Goal: Information Seeking & Learning: Compare options

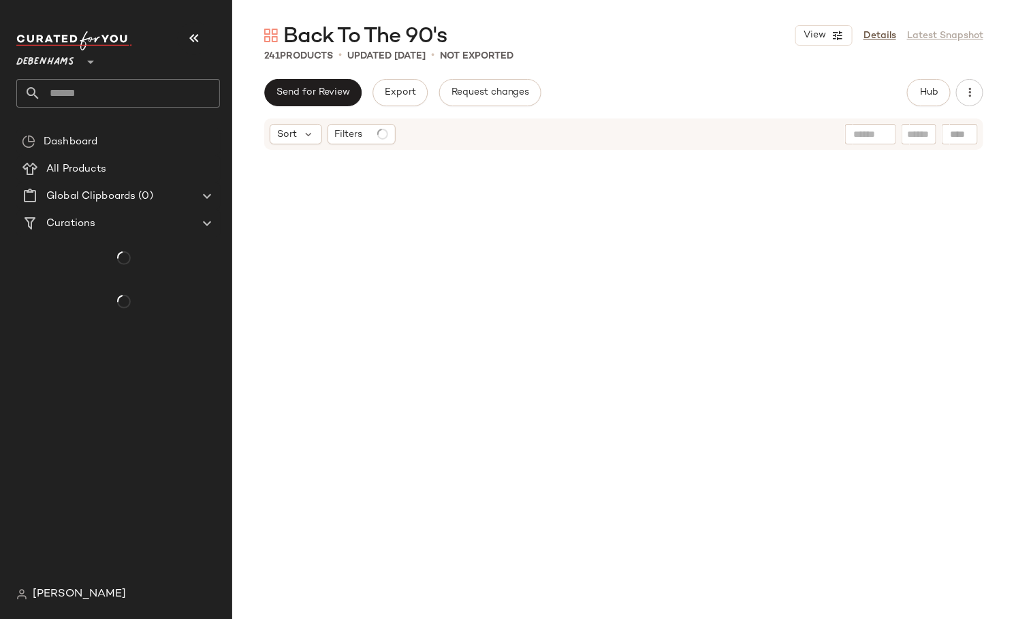
scroll to position [1313, 0]
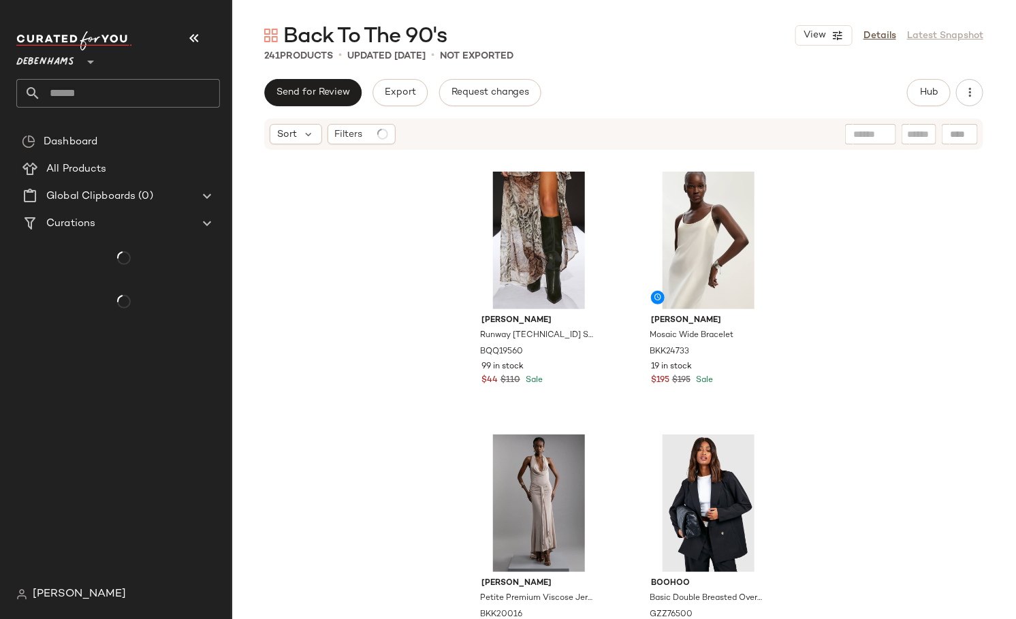
click at [633, 63] on div "Back To The 90's View Details Latest Snapshot 241 Products • updated [DATE] • N…" at bounding box center [624, 320] width 785 height 597
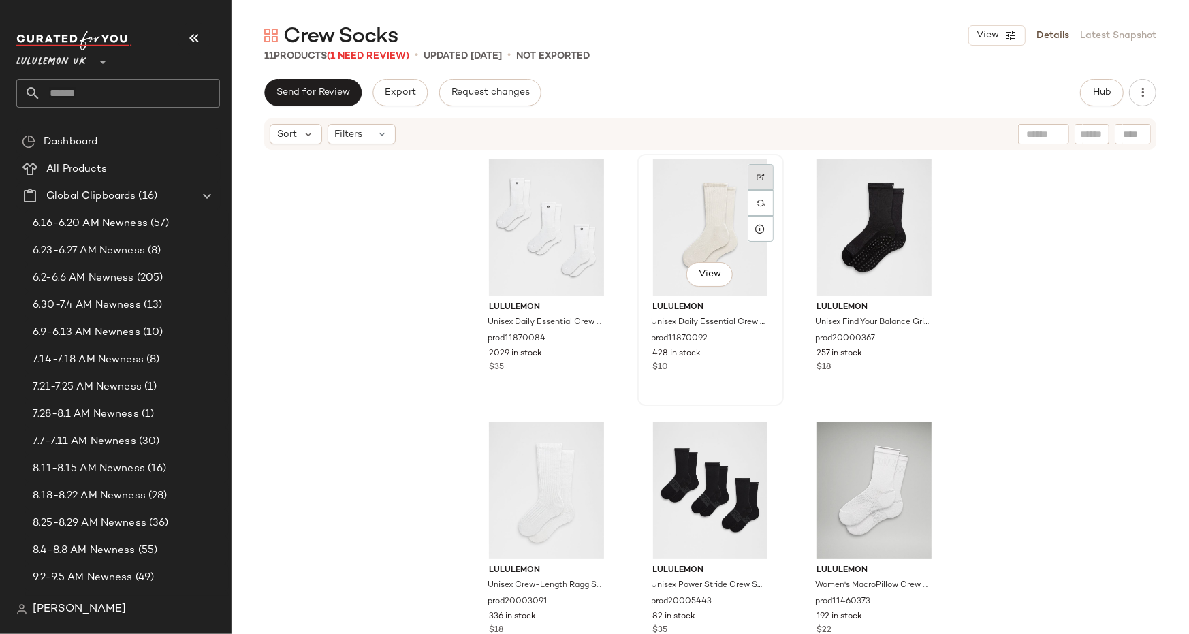
click at [765, 182] on div at bounding box center [761, 177] width 26 height 26
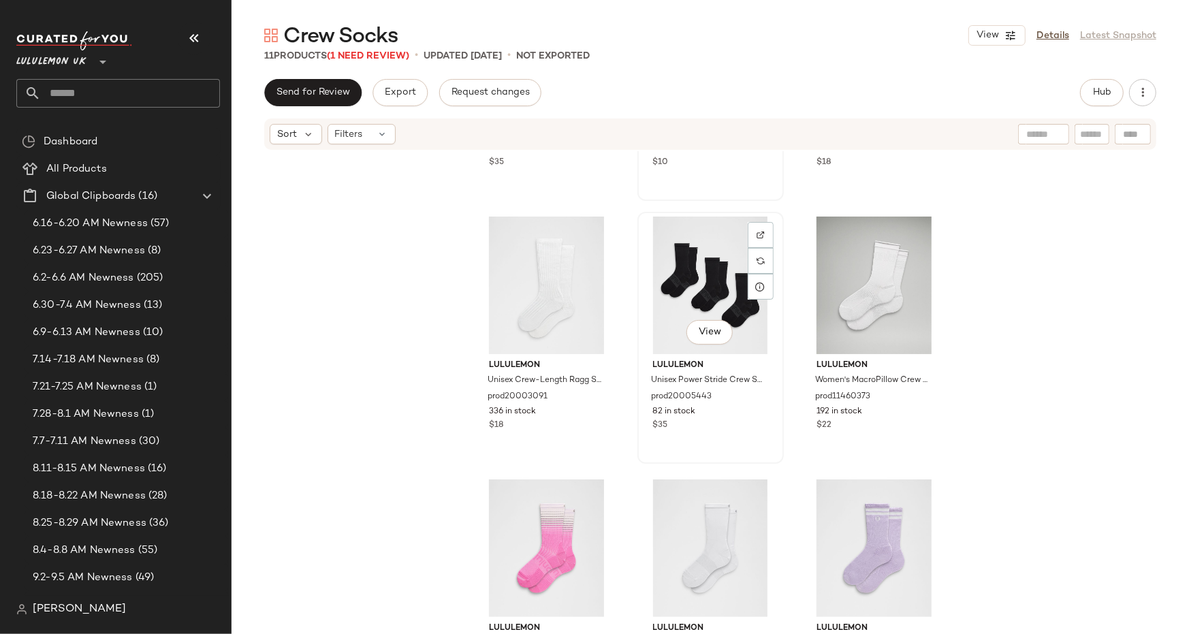
scroll to position [210, 0]
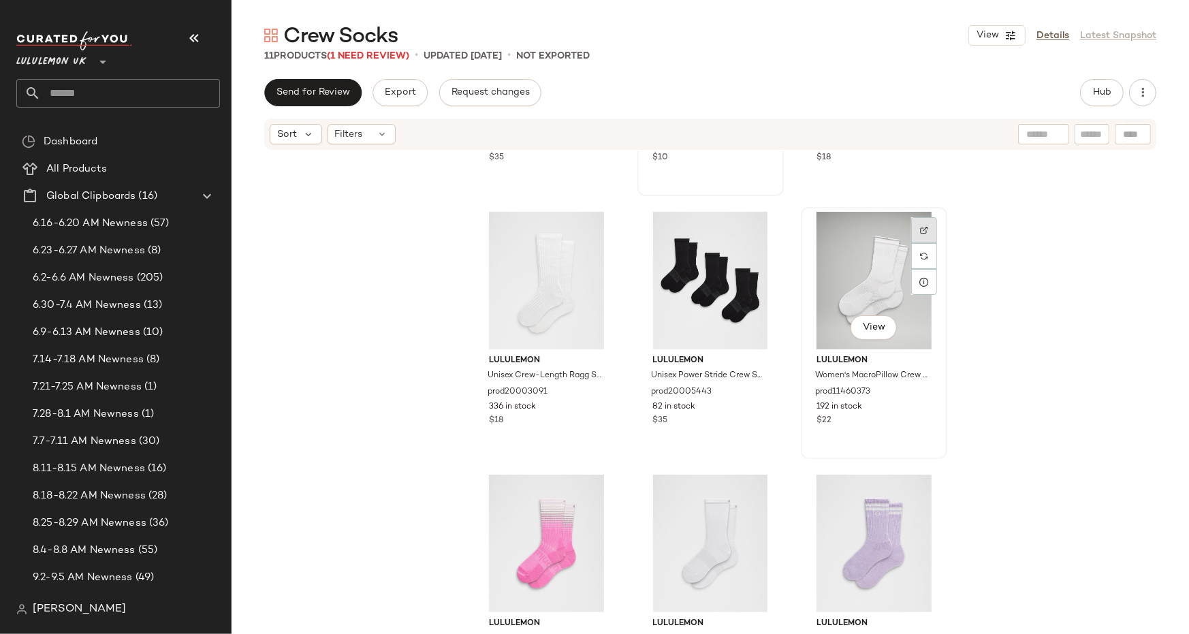
click at [922, 228] on img at bounding box center [924, 230] width 8 height 8
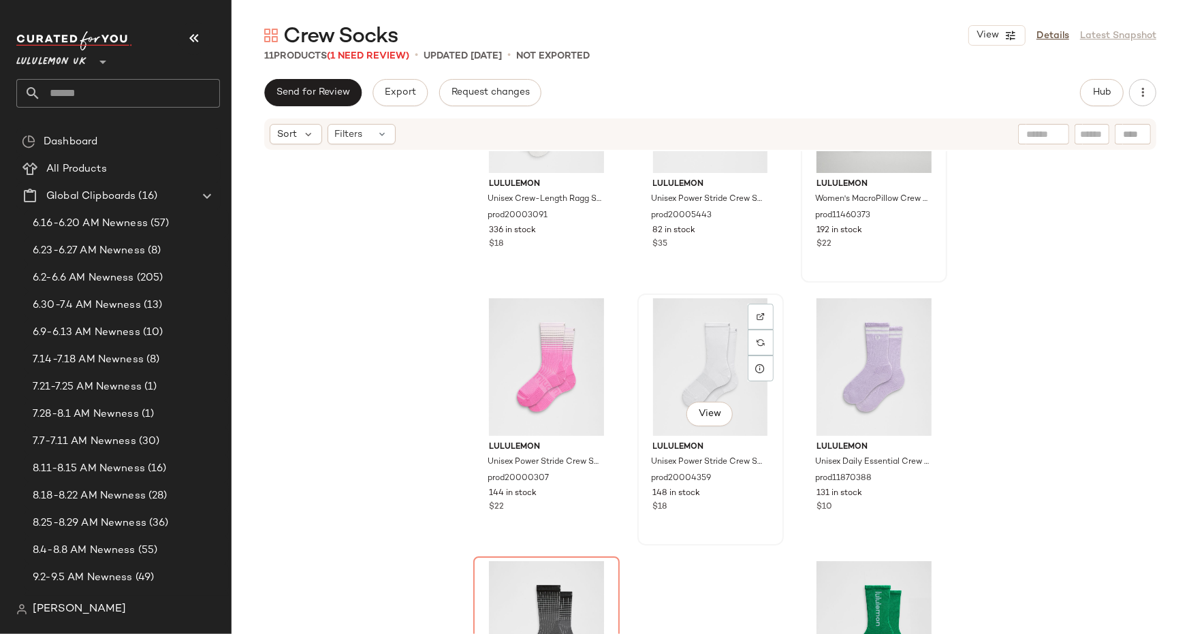
scroll to position [441, 0]
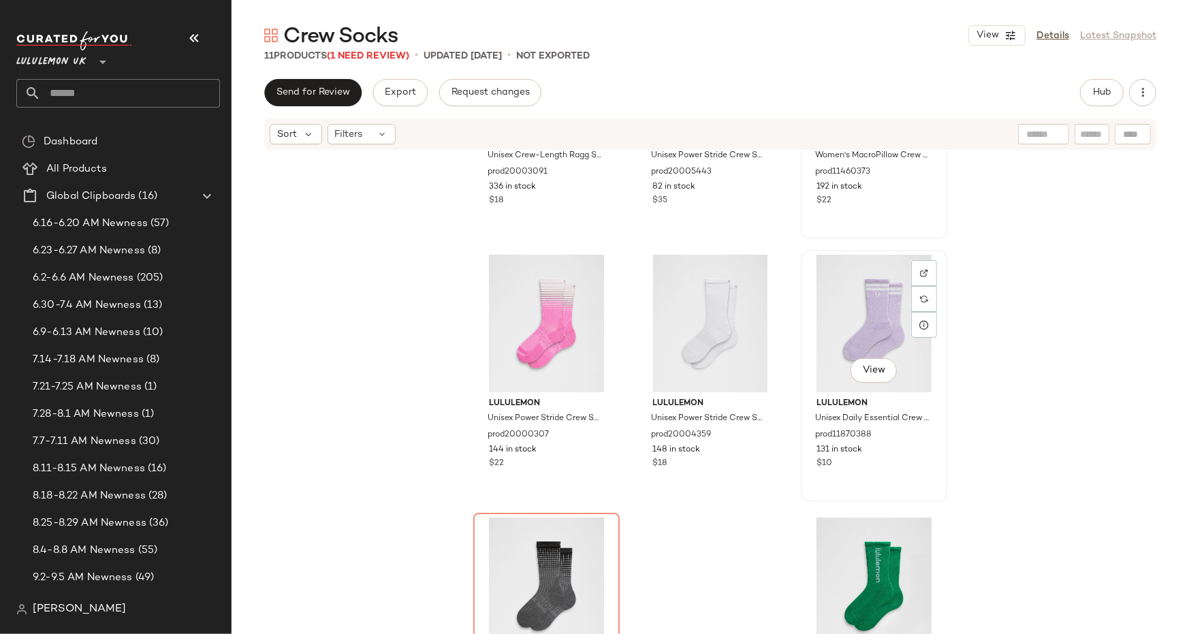
click at [923, 277] on div at bounding box center [924, 273] width 26 height 26
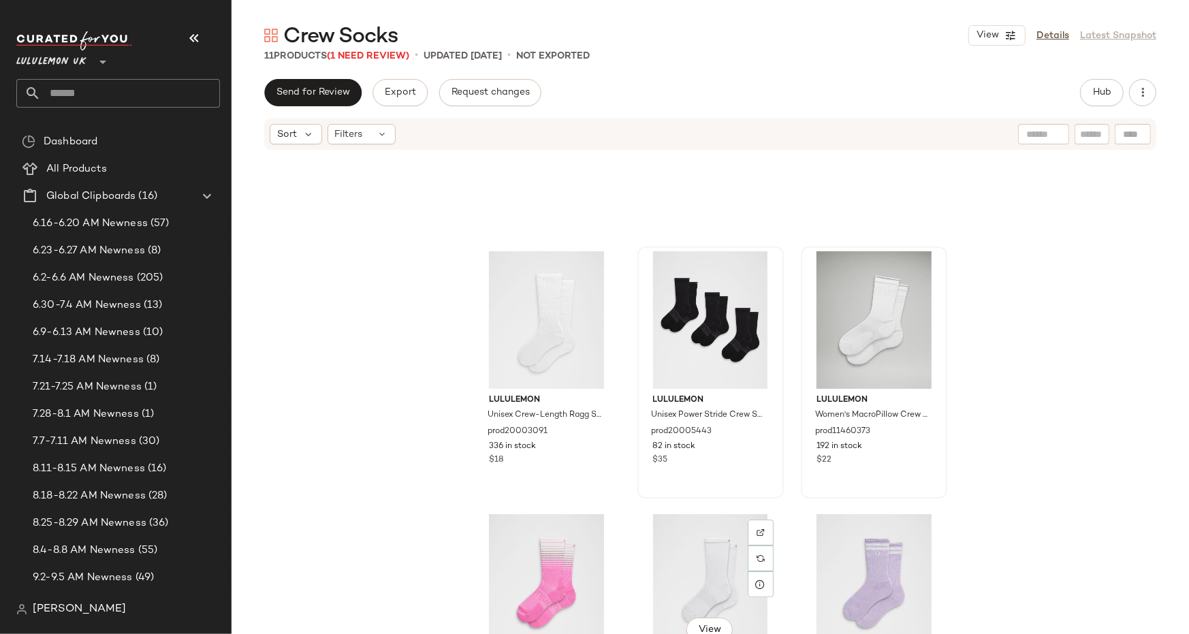
scroll to position [0, 0]
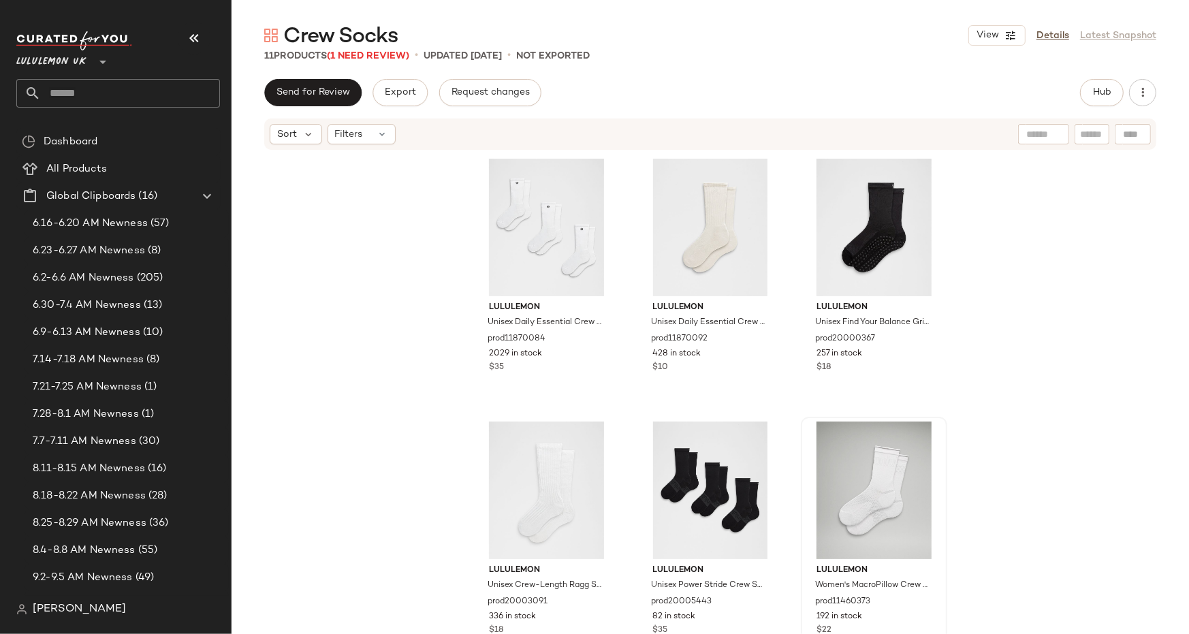
click at [128, 88] on input "text" at bounding box center [130, 93] width 179 height 29
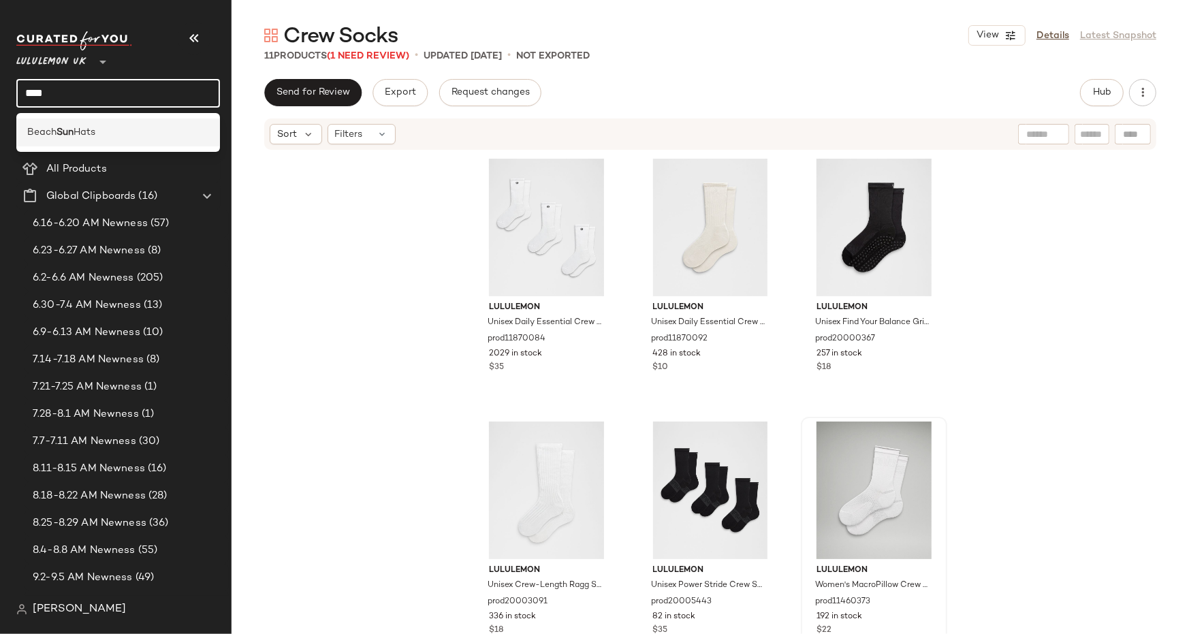
type input "***"
click at [76, 131] on span "Hats" at bounding box center [85, 132] width 22 height 14
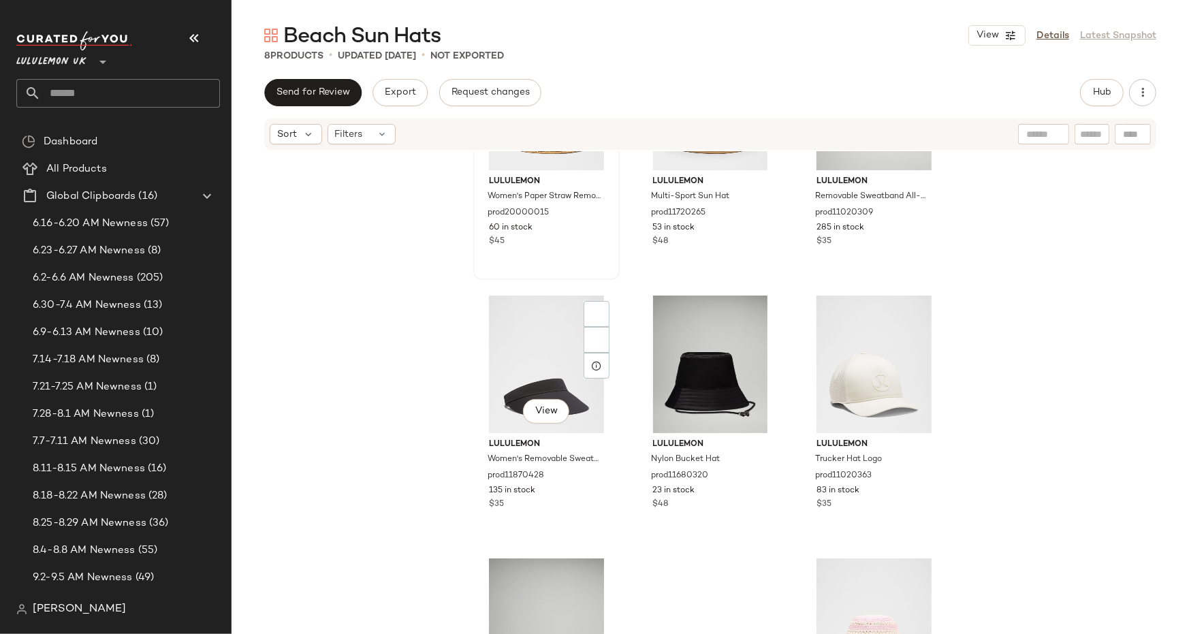
scroll to position [256, 0]
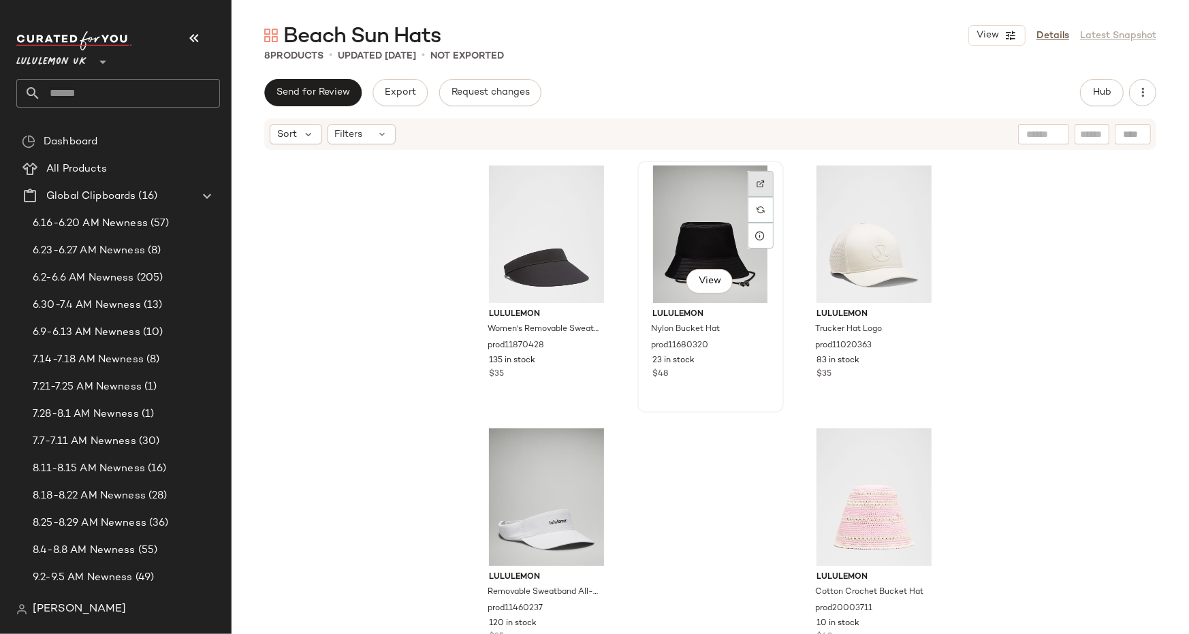
click at [761, 187] on div at bounding box center [761, 184] width 26 height 26
click at [120, 93] on input "text" at bounding box center [130, 93] width 179 height 29
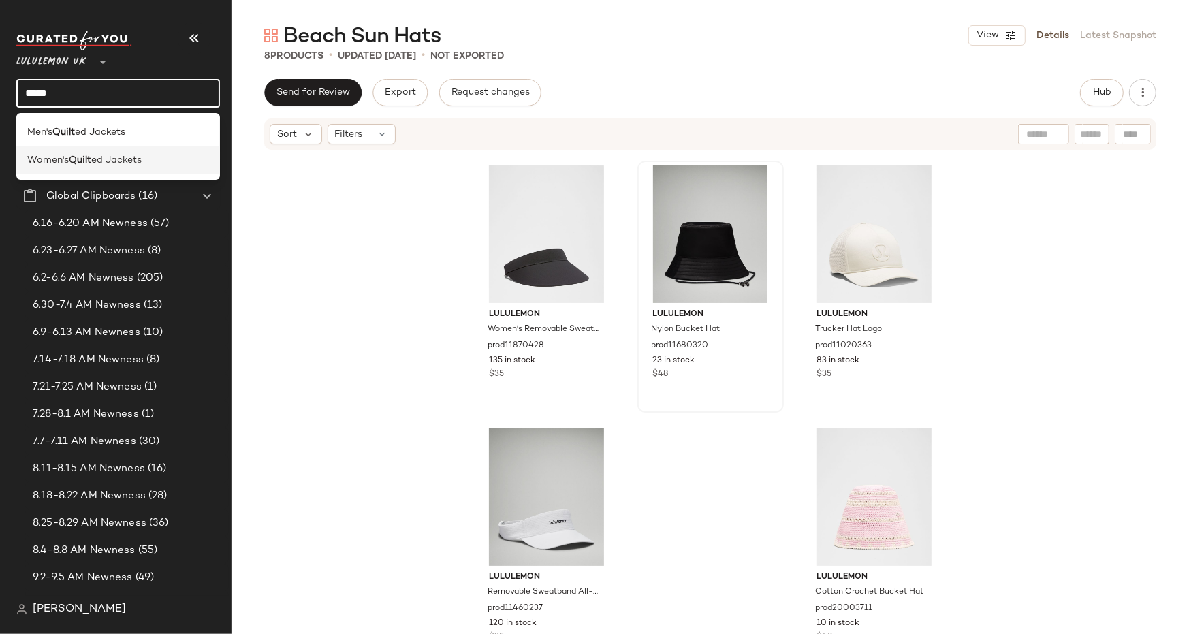
type input "*****"
click at [89, 159] on b "Quilt" at bounding box center [80, 160] width 22 height 14
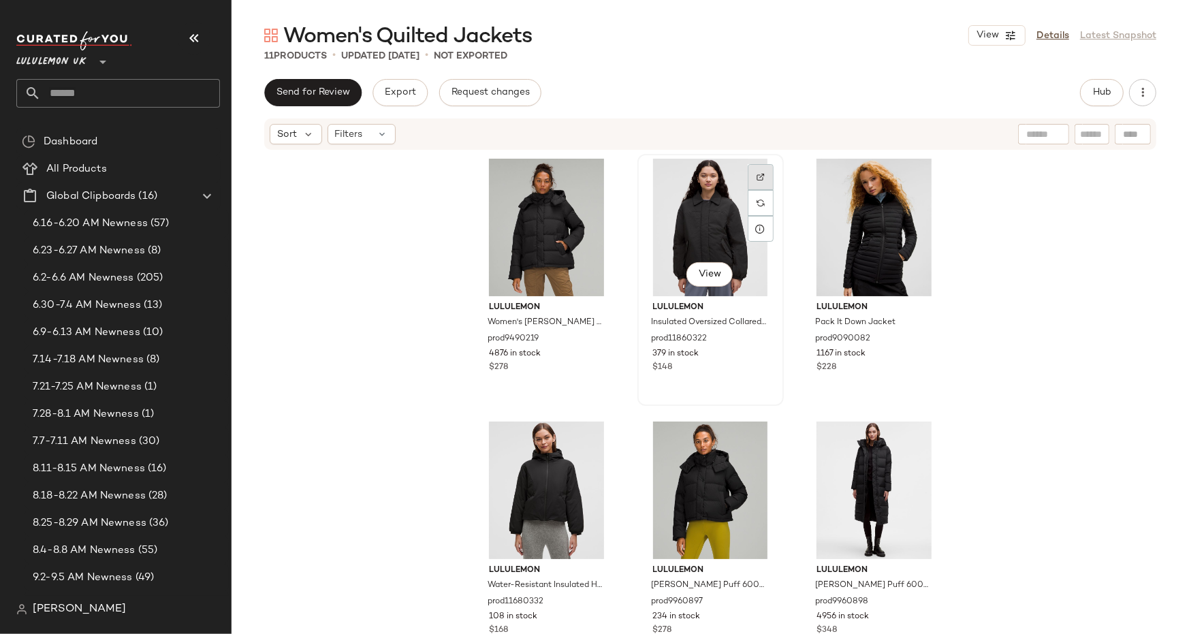
click at [757, 174] on img at bounding box center [761, 177] width 8 height 8
click at [915, 167] on div at bounding box center [924, 177] width 26 height 26
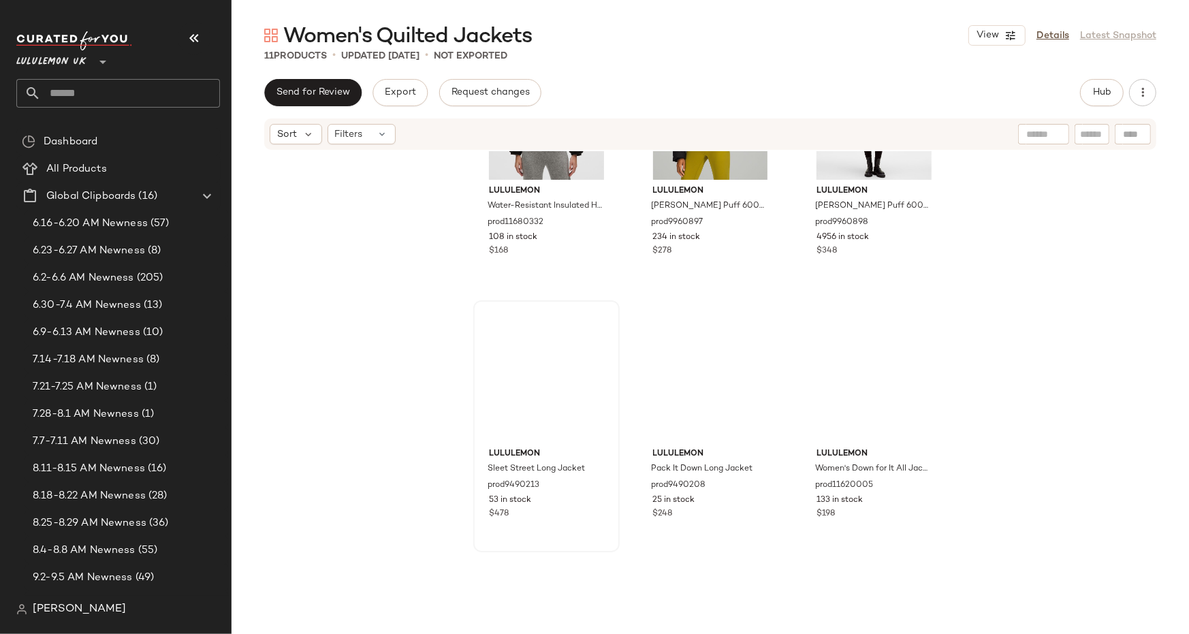
scroll to position [486, 0]
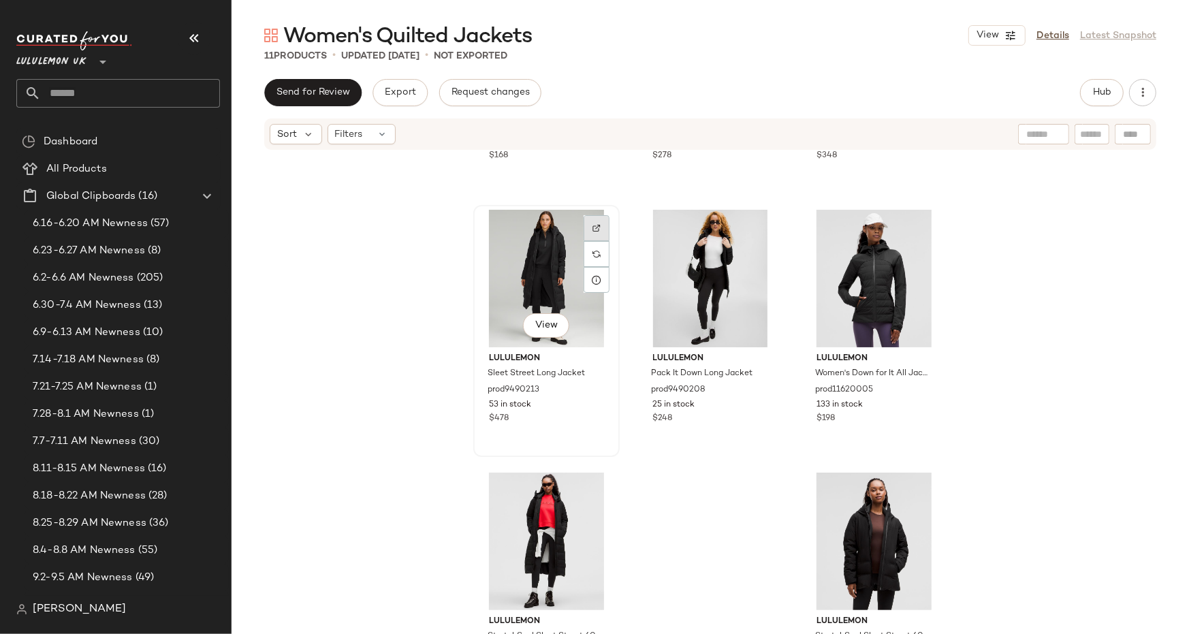
click at [595, 219] on div at bounding box center [597, 228] width 26 height 26
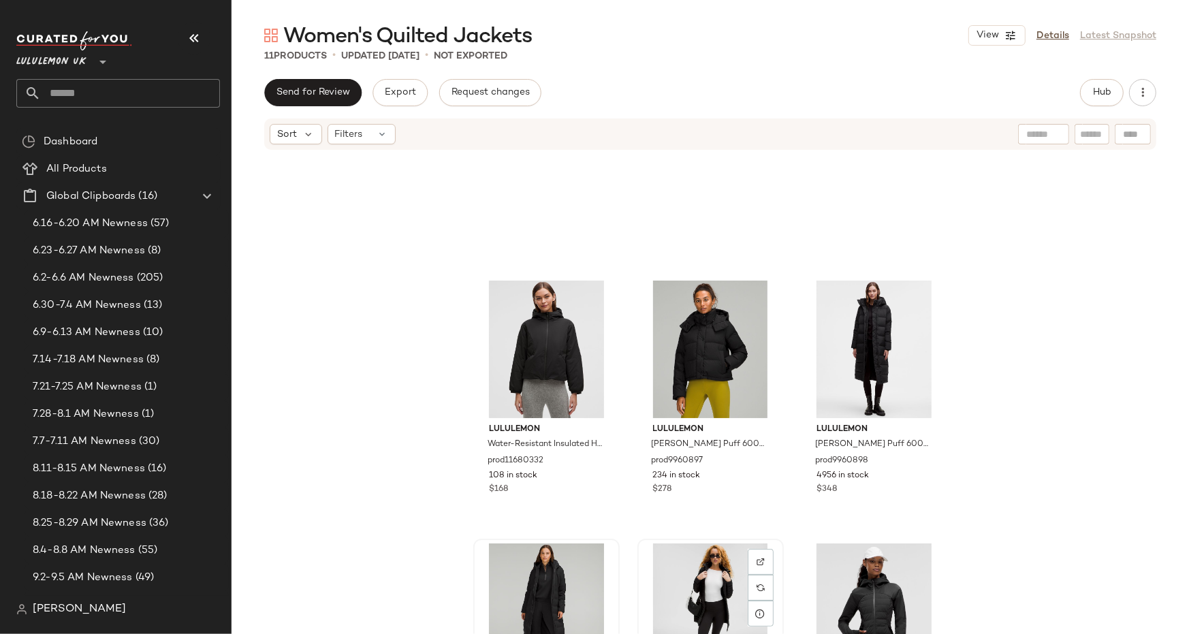
scroll to position [80, 0]
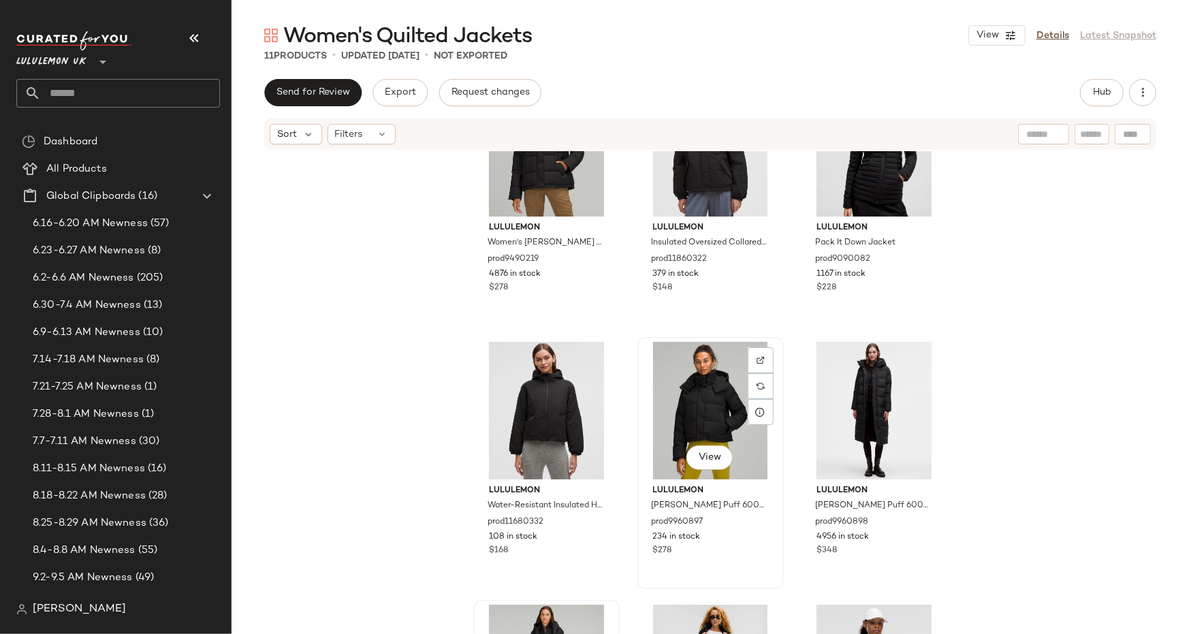
click at [770, 364] on div "View" at bounding box center [710, 411] width 137 height 138
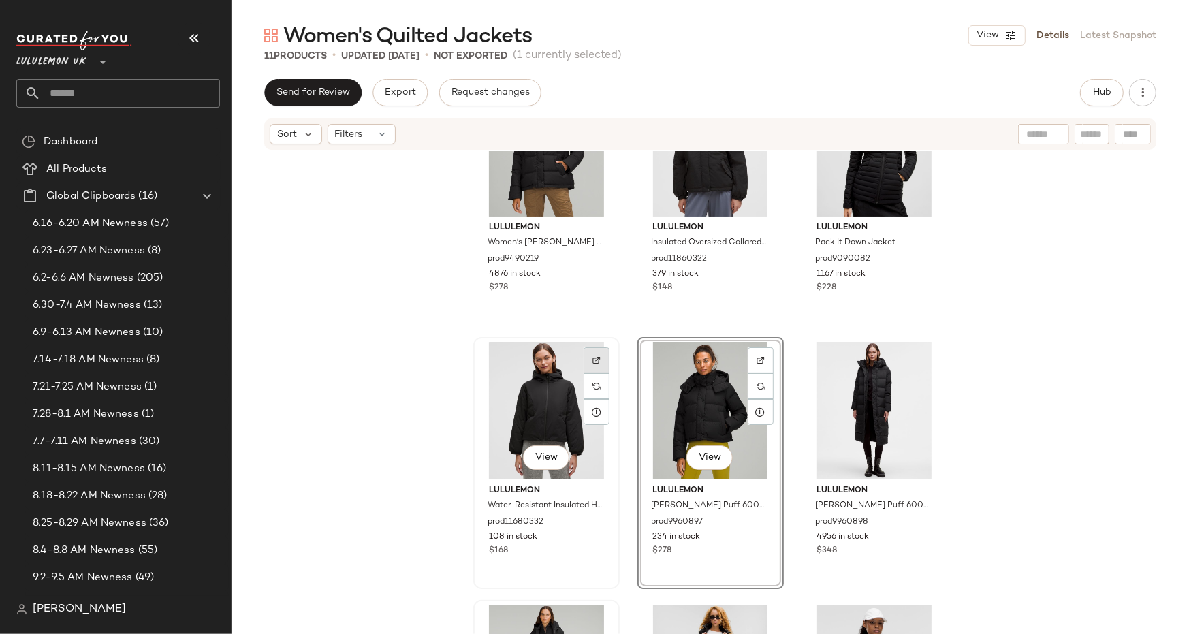
click at [584, 361] on div at bounding box center [597, 360] width 26 height 26
click at [748, 356] on div at bounding box center [761, 360] width 26 height 26
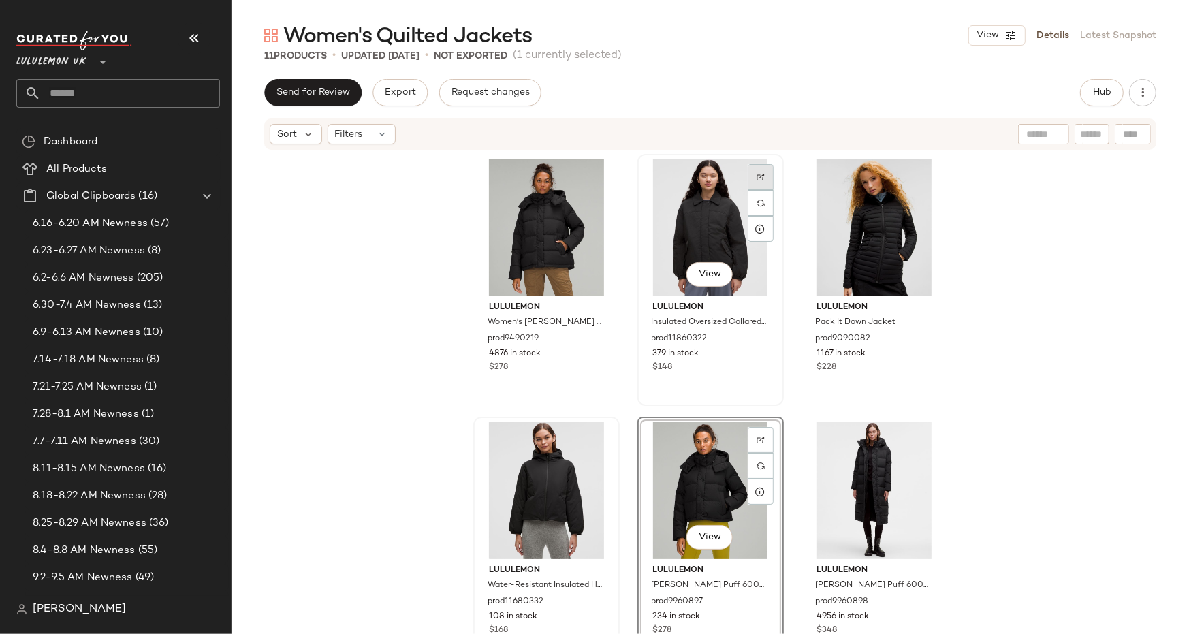
click at [760, 178] on img at bounding box center [761, 177] width 8 height 8
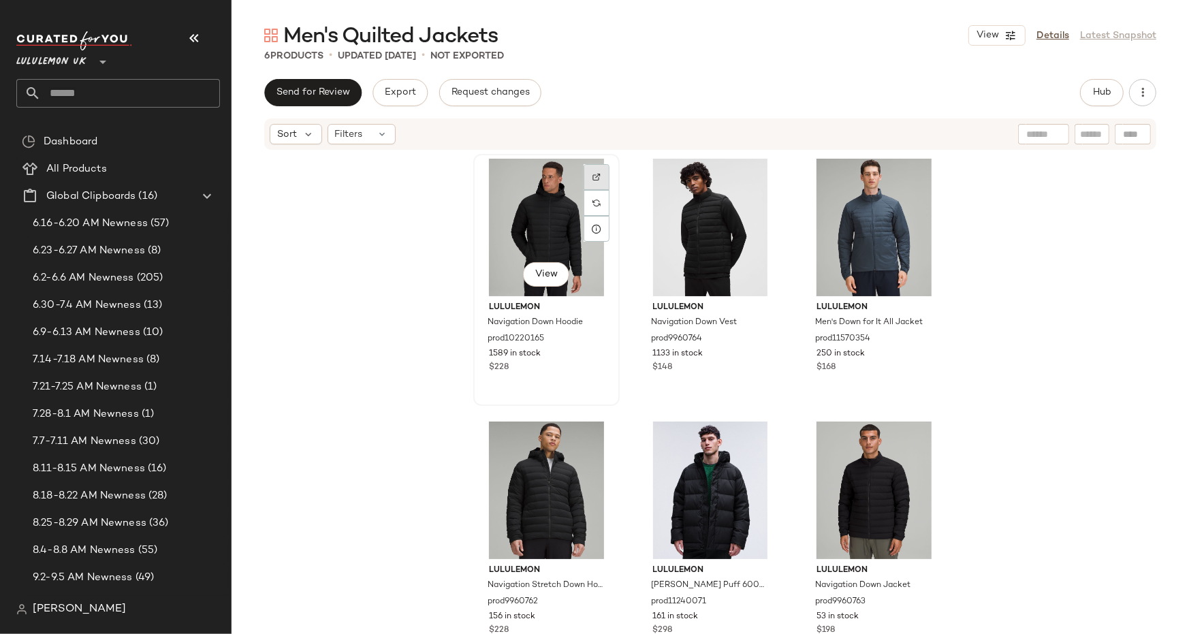
click at [593, 180] on img at bounding box center [597, 177] width 8 height 8
click at [760, 175] on img at bounding box center [761, 177] width 8 height 8
click at [921, 176] on img at bounding box center [924, 177] width 8 height 8
